Goal: Transaction & Acquisition: Book appointment/travel/reservation

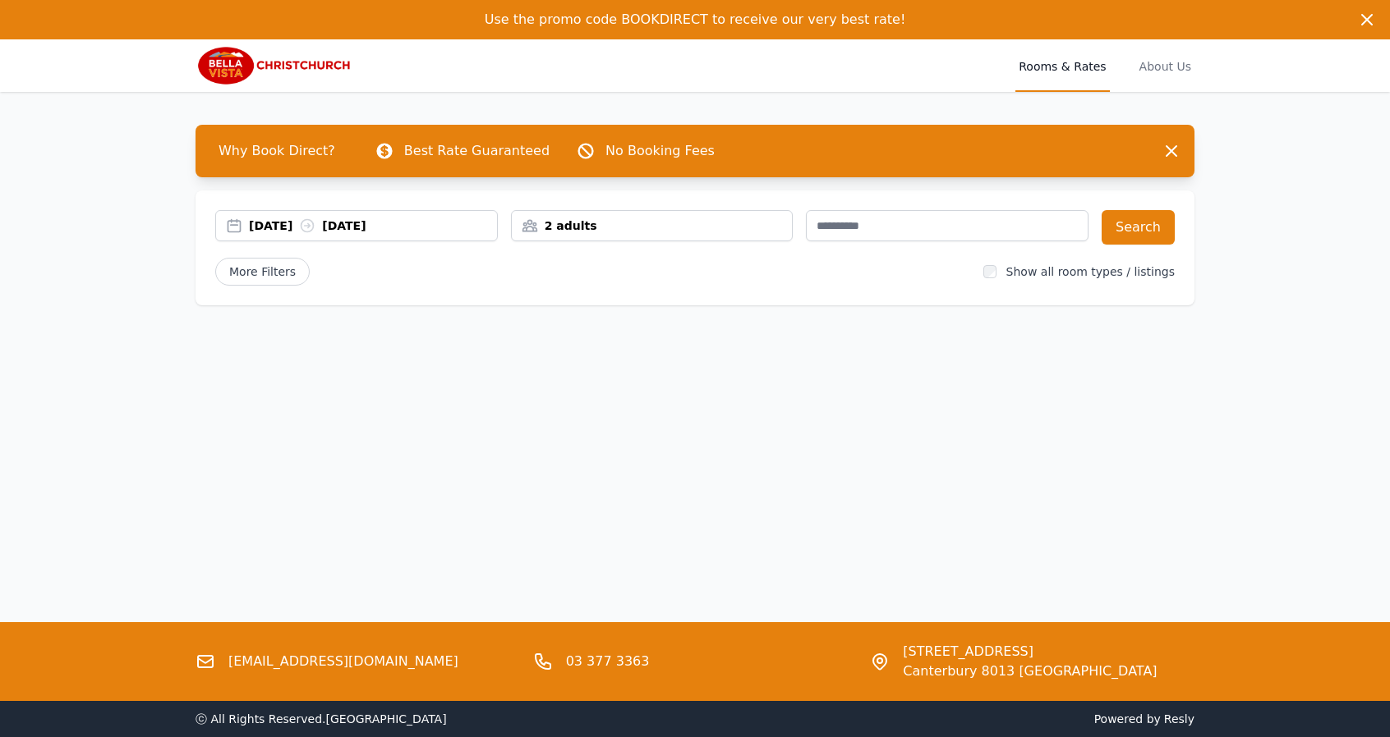
click at [287, 221] on div "[DATE] [DATE]" at bounding box center [373, 226] width 248 height 16
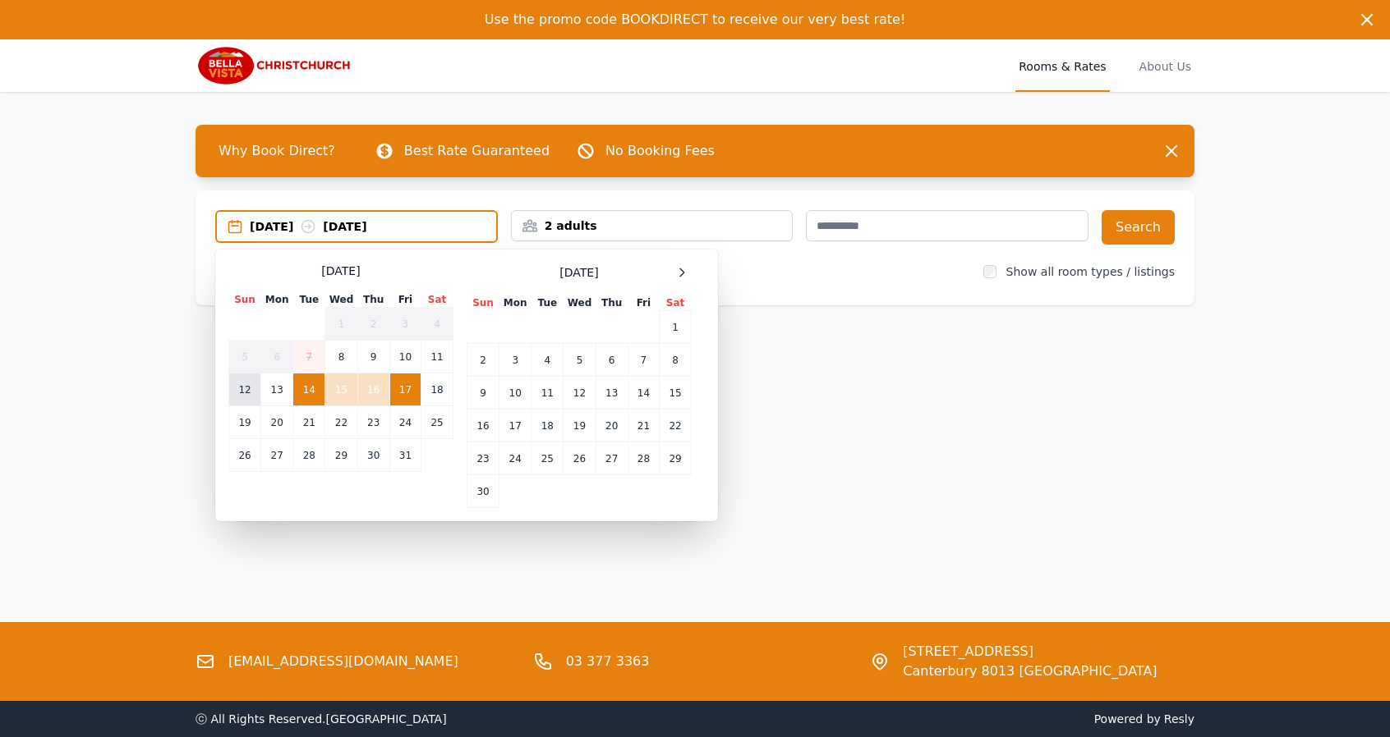
click at [245, 390] on td "12" at bounding box center [245, 390] width 32 height 33
click at [334, 392] on td "15" at bounding box center [341, 390] width 32 height 33
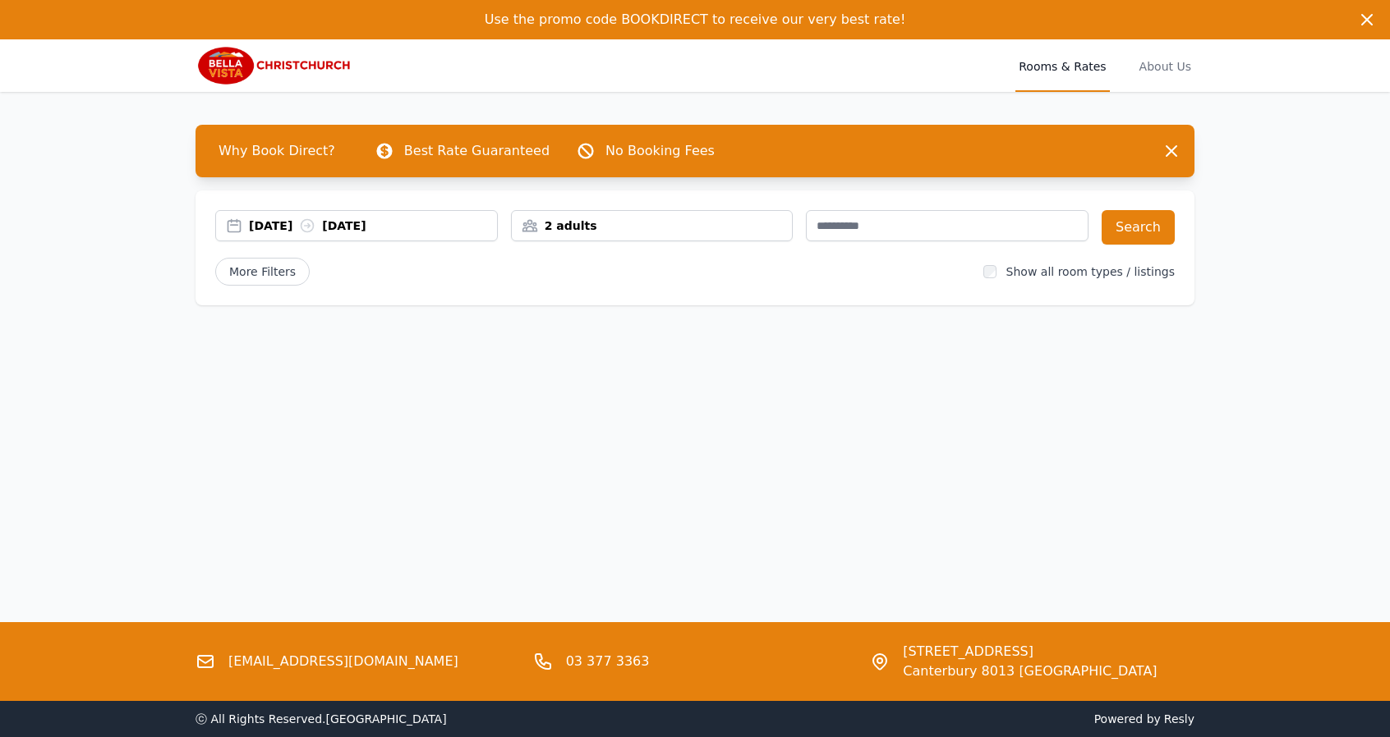
click at [641, 215] on div "2 adults" at bounding box center [652, 225] width 283 height 31
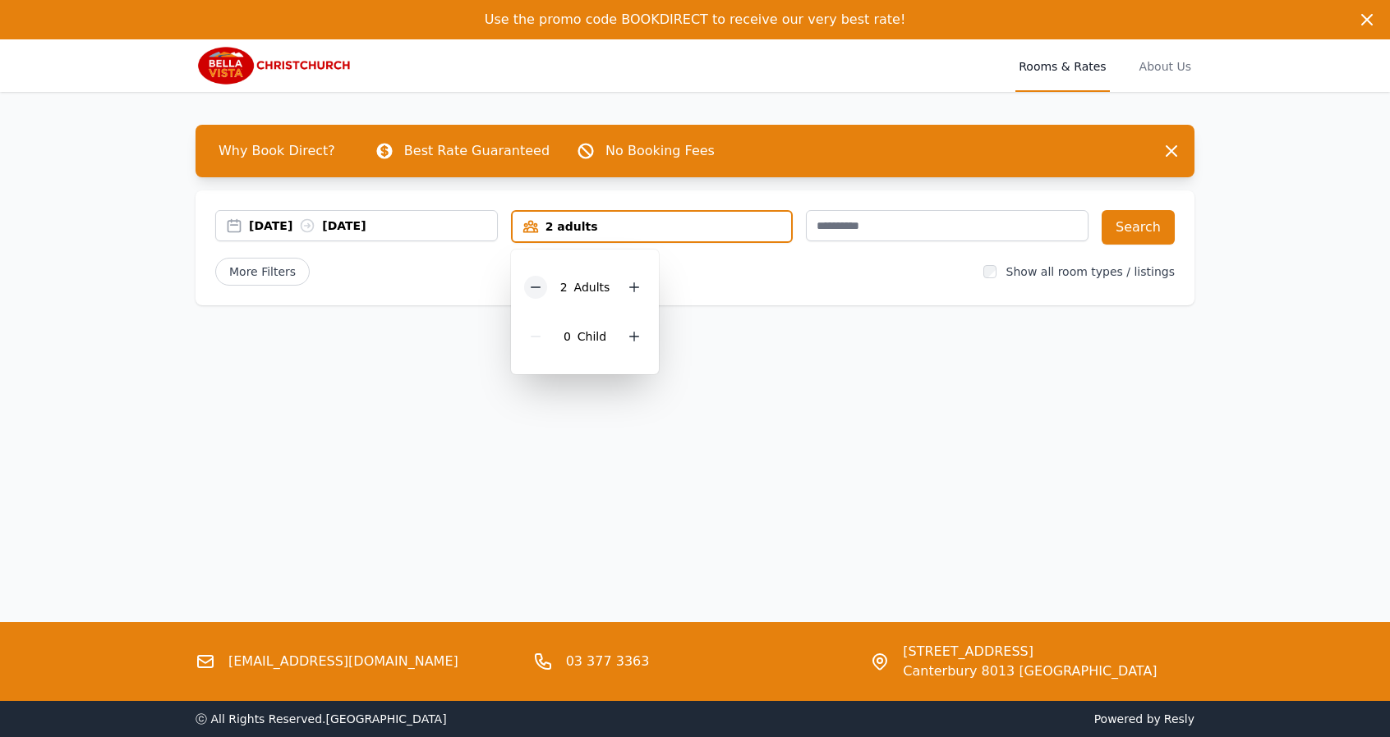
click at [539, 284] on icon at bounding box center [535, 287] width 13 height 13
click at [1018, 366] on div "Use the promo code BOOKDIRECT to receive our very best rate! Use the promo code…" at bounding box center [695, 368] width 1390 height 737
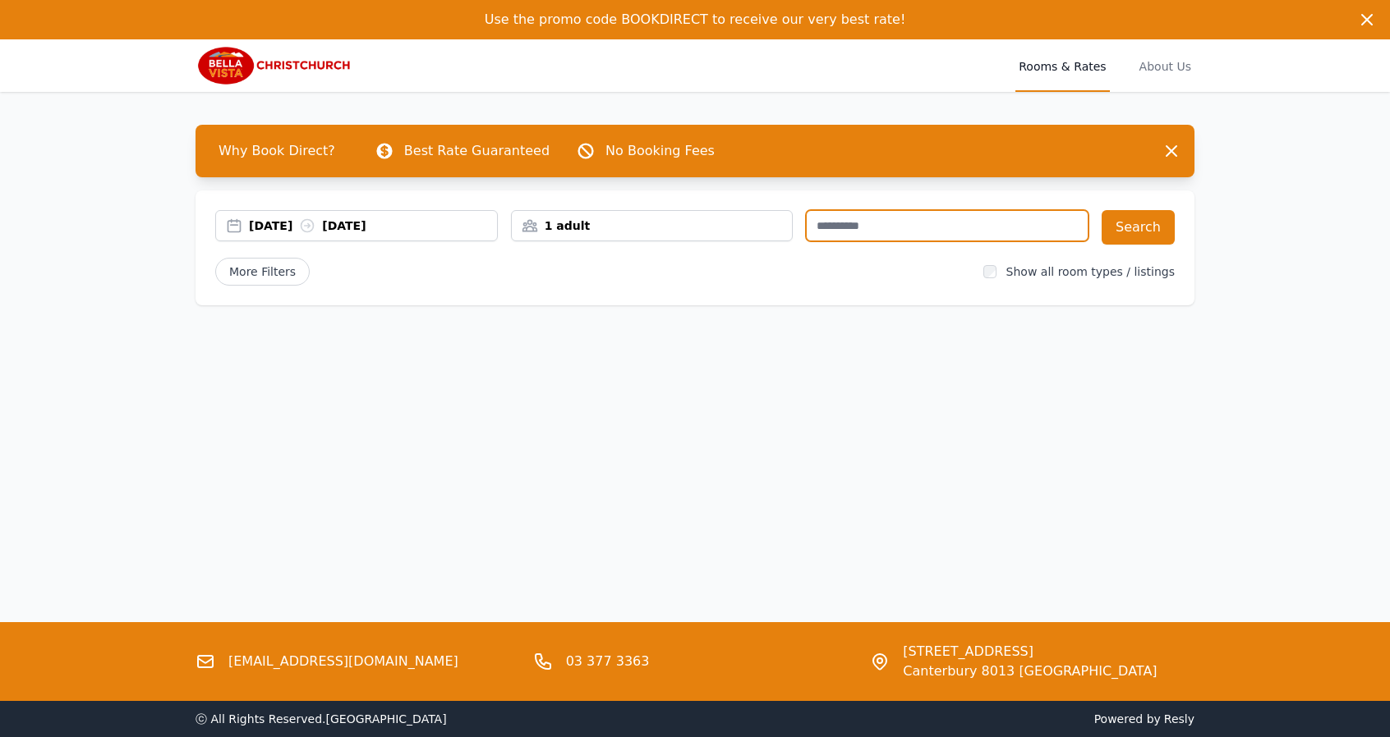
click at [974, 219] on input "text" at bounding box center [947, 225] width 283 height 31
type input "****"
click at [1140, 229] on button "Search" at bounding box center [1137, 227] width 73 height 34
click at [273, 223] on div "[DATE] [DATE]" at bounding box center [373, 226] width 248 height 16
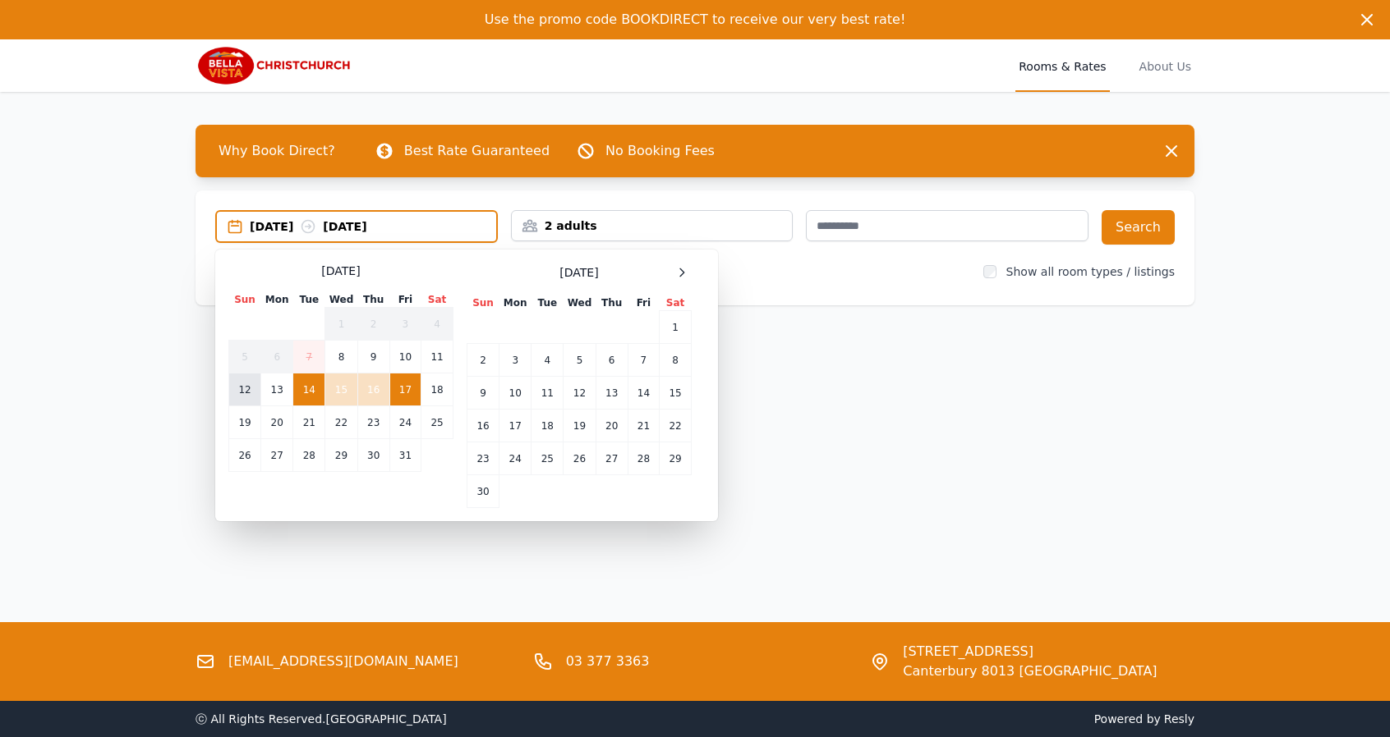
click at [243, 391] on td "12" at bounding box center [245, 390] width 32 height 33
click at [345, 393] on td "15" at bounding box center [341, 390] width 32 height 33
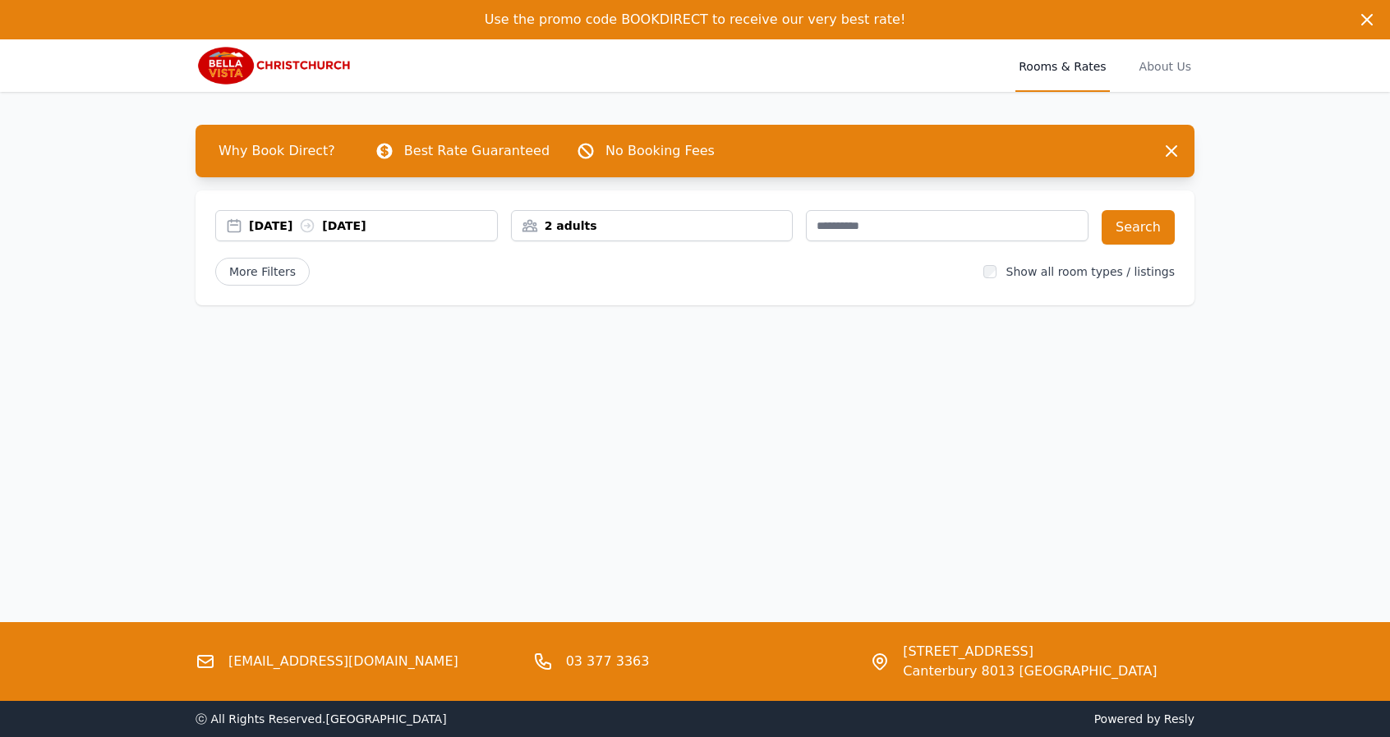
click at [652, 221] on div "2 adults" at bounding box center [652, 226] width 281 height 16
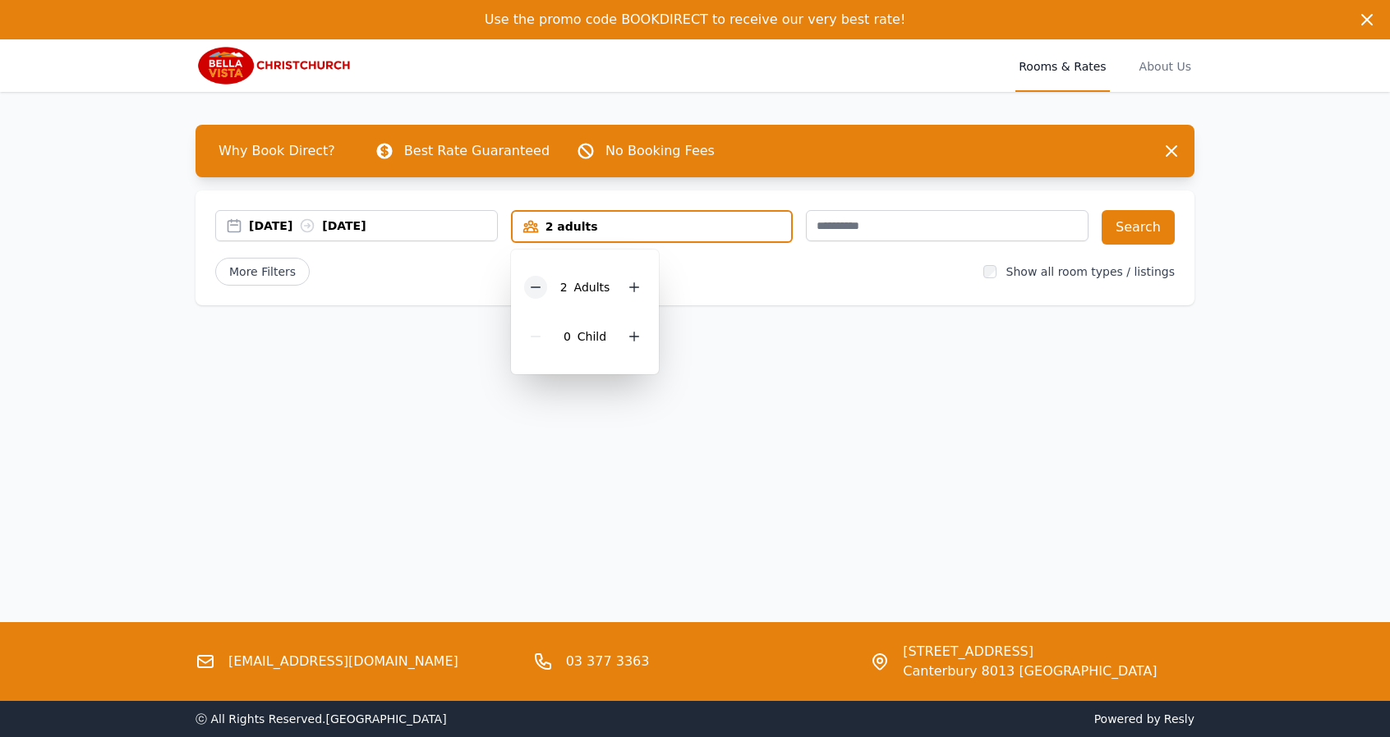
click at [538, 287] on icon at bounding box center [535, 287] width 13 height 13
drag, startPoint x: 1363, startPoint y: 29, endPoint x: 1337, endPoint y: 55, distance: 37.2
click at [1030, 223] on input "text" at bounding box center [947, 225] width 283 height 31
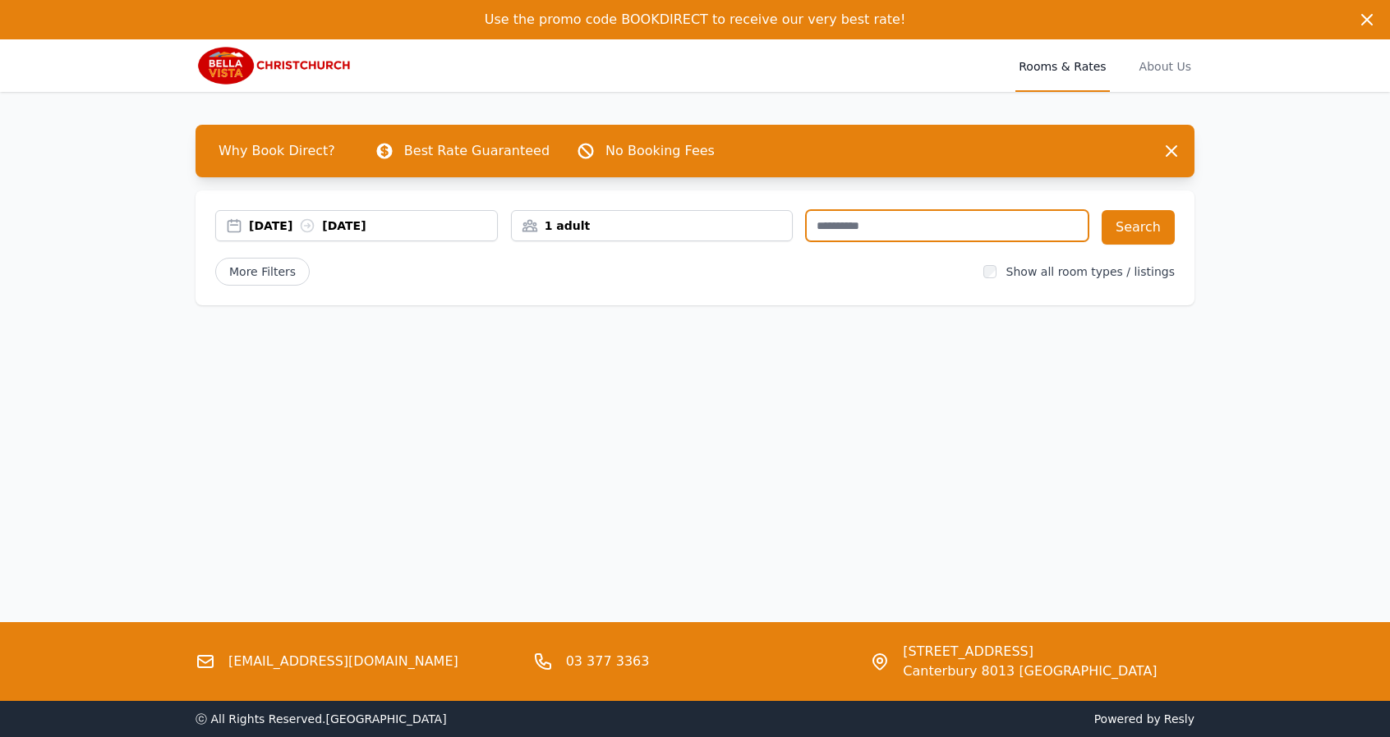
click at [877, 227] on input "text" at bounding box center [947, 225] width 283 height 31
click at [1151, 227] on button "Search" at bounding box center [1137, 227] width 73 height 34
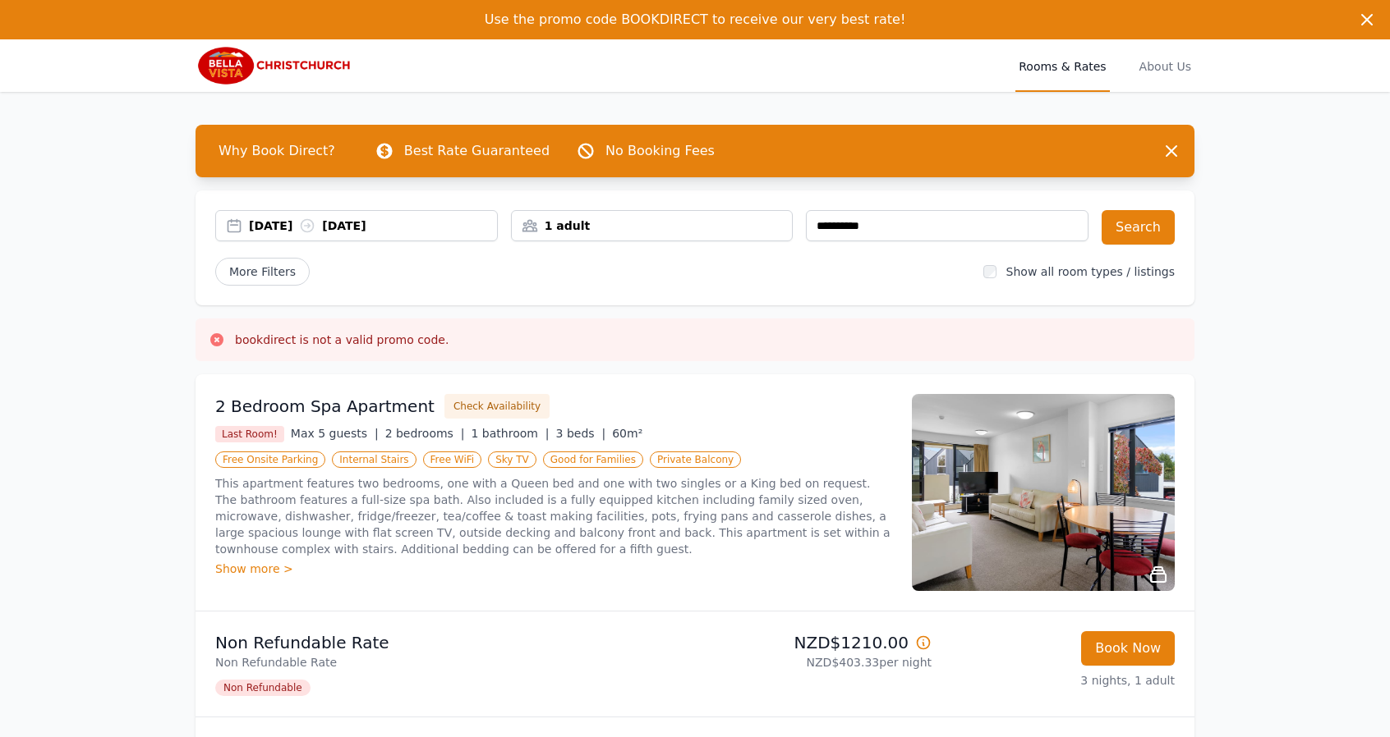
drag, startPoint x: 1359, startPoint y: 39, endPoint x: 1352, endPoint y: 48, distance: 11.7
drag, startPoint x: 928, startPoint y: 229, endPoint x: 779, endPoint y: 210, distance: 149.8
click at [779, 210] on div "**********" at bounding box center [651, 227] width 873 height 34
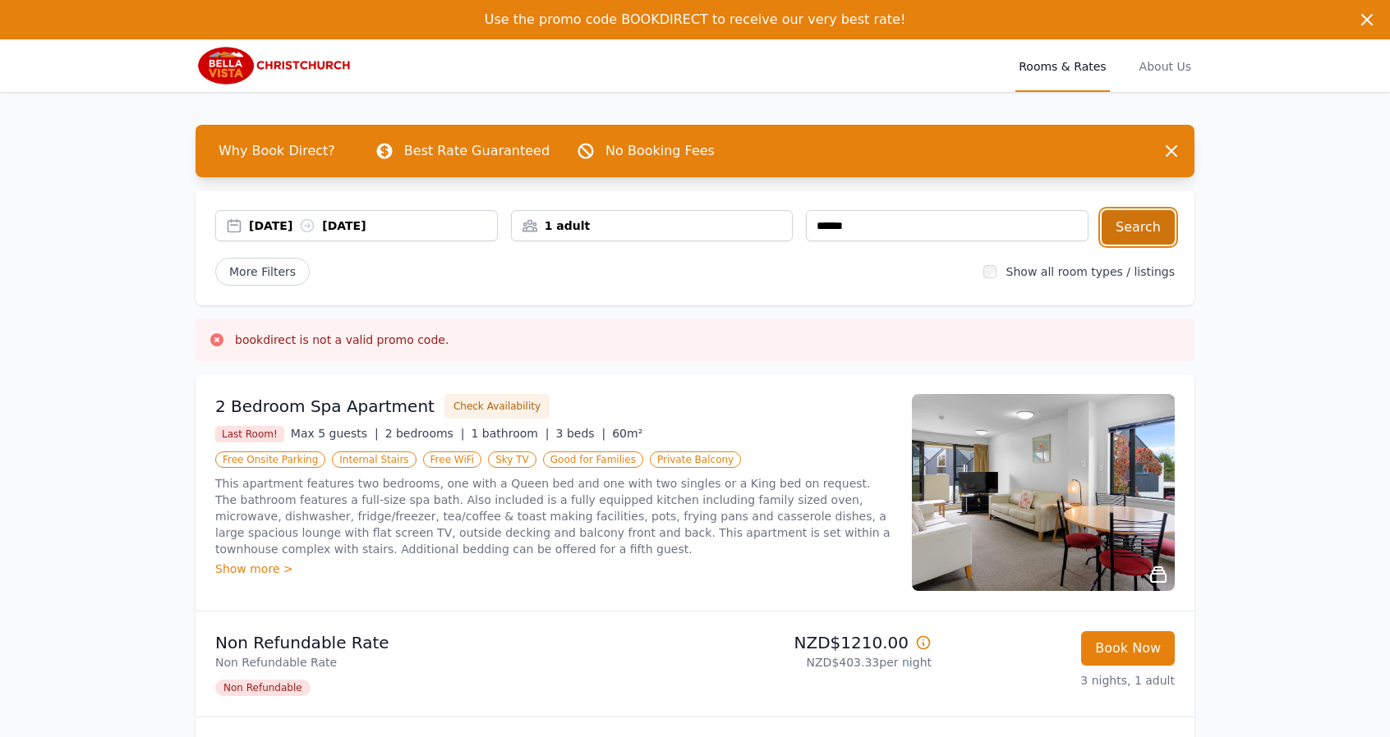
click at [1143, 224] on button "Search" at bounding box center [1137, 227] width 73 height 34
drag, startPoint x: 631, startPoint y: 11, endPoint x: 707, endPoint y: 13, distance: 76.4
click at [707, 13] on span "Use the promo code BOOKDIRECT to receive our very best rate!" at bounding box center [695, 19] width 421 height 16
copy span "BOOKDIRECT"
drag, startPoint x: 910, startPoint y: 233, endPoint x: 779, endPoint y: 226, distance: 130.8
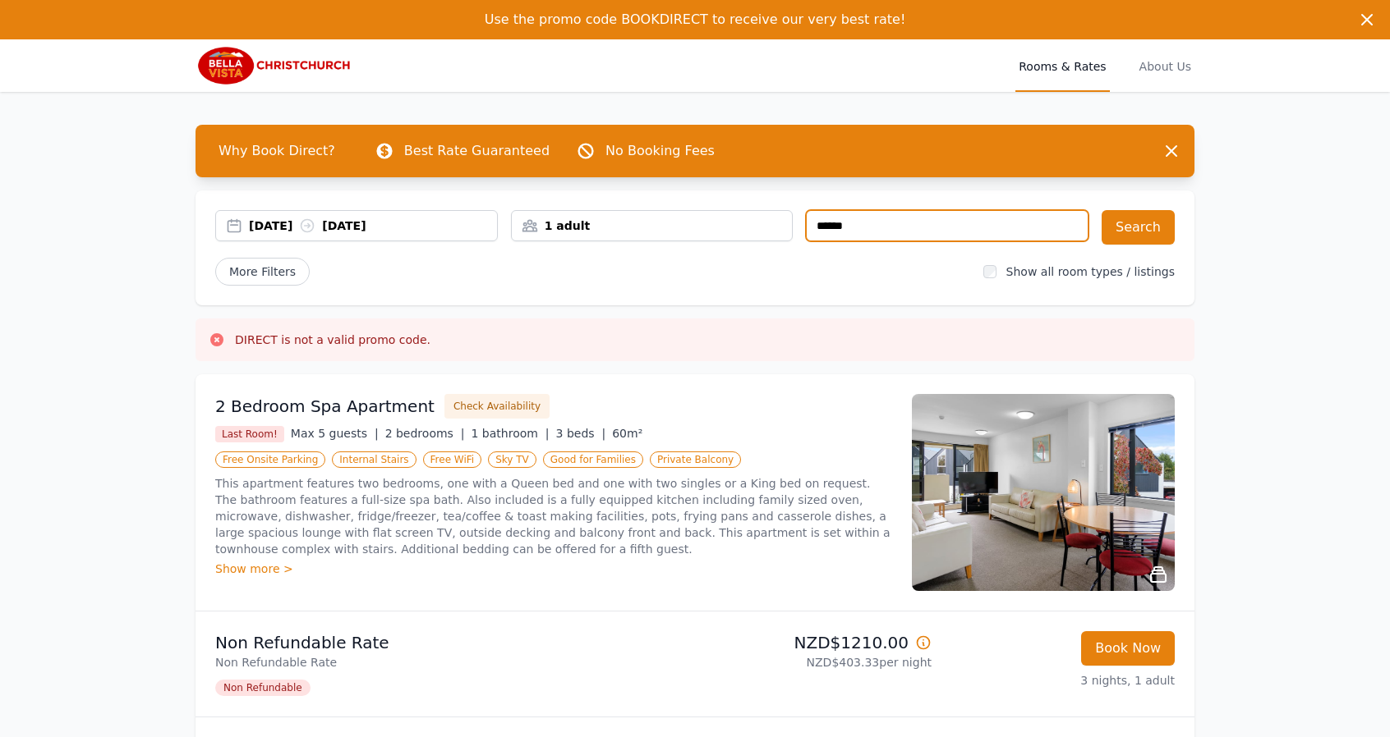
click at [779, 226] on div "12 Oct 2025 15 Oct 2025 1 adult ******" at bounding box center [651, 227] width 873 height 34
paste input "****"
type input "**********"
click at [1143, 227] on button "Search" at bounding box center [1137, 227] width 73 height 34
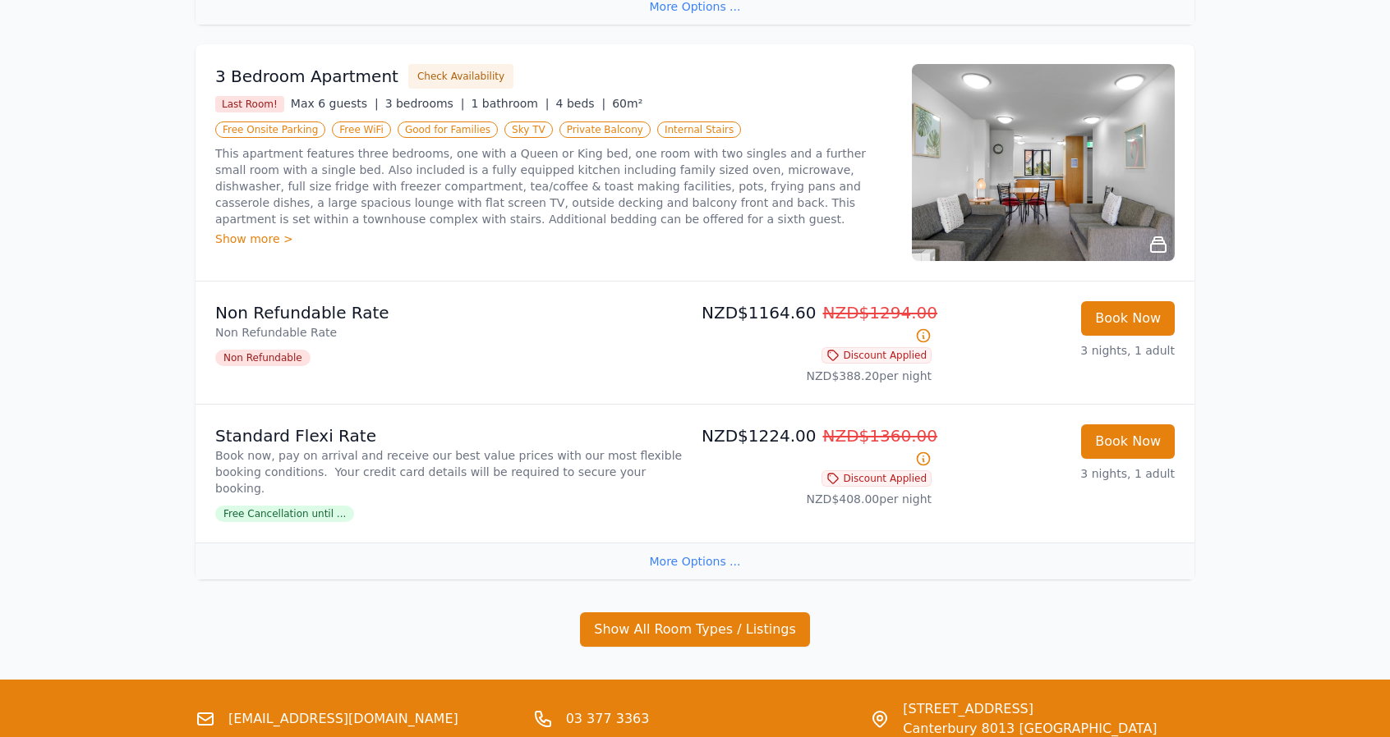
scroll to position [967, 0]
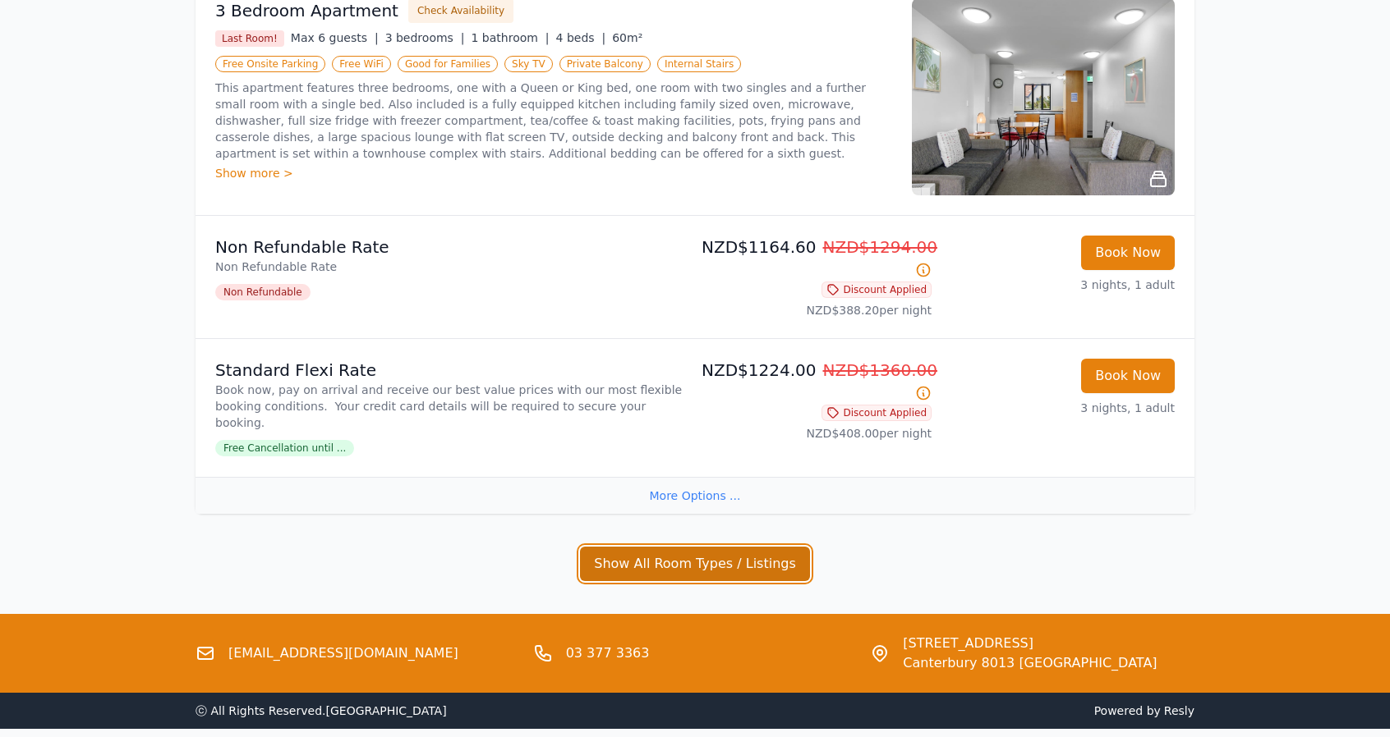
click at [700, 547] on button "Show All Room Types / Listings" at bounding box center [695, 564] width 230 height 34
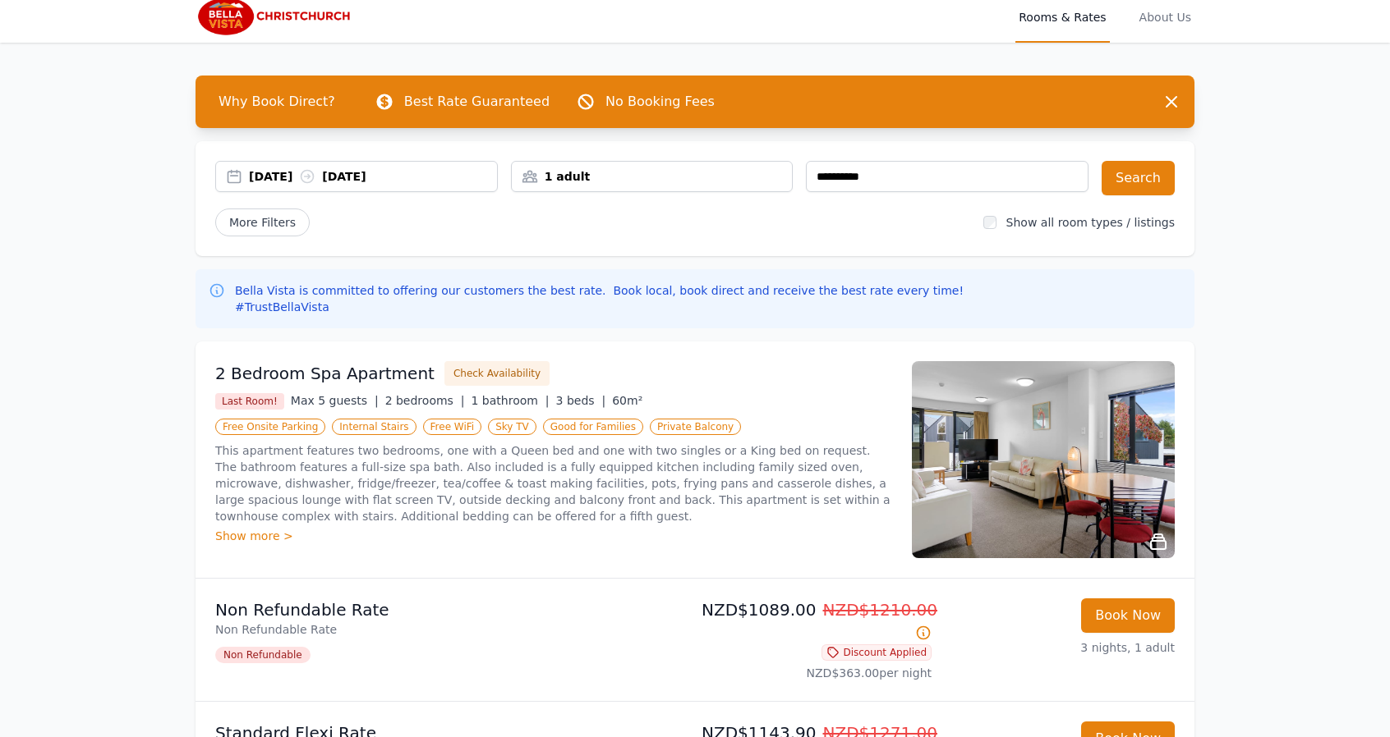
scroll to position [0, 0]
